Goal: Task Accomplishment & Management: Complete application form

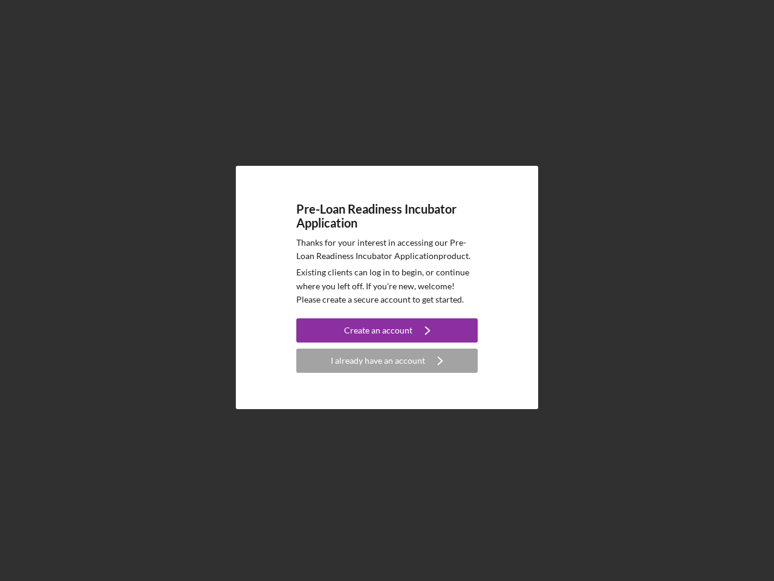
click at [387, 290] on p "Existing clients can log in to begin, or continue where you left off. If you're…" at bounding box center [386, 286] width 181 height 41
click at [387, 330] on div "Create an account" at bounding box center [378, 330] width 68 height 24
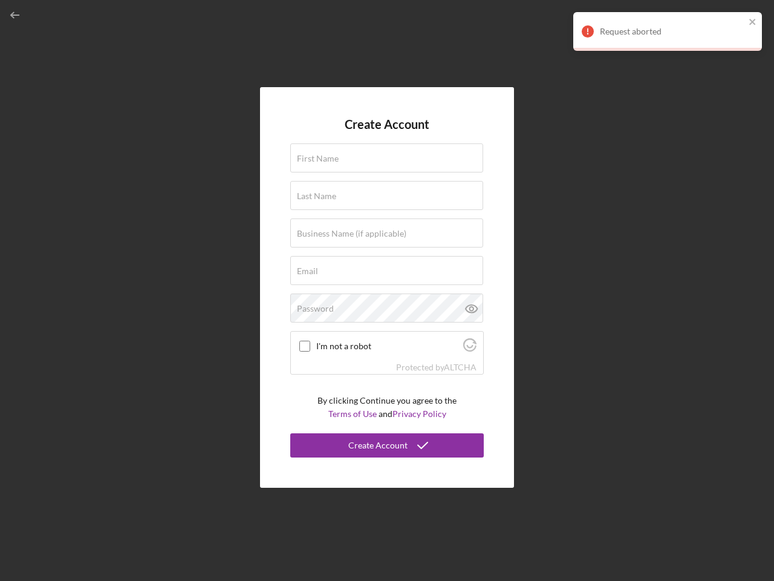
click at [387, 360] on div "Protected by [PERSON_NAME]" at bounding box center [387, 366] width 192 height 13
